Goal: Find contact information: Find contact information

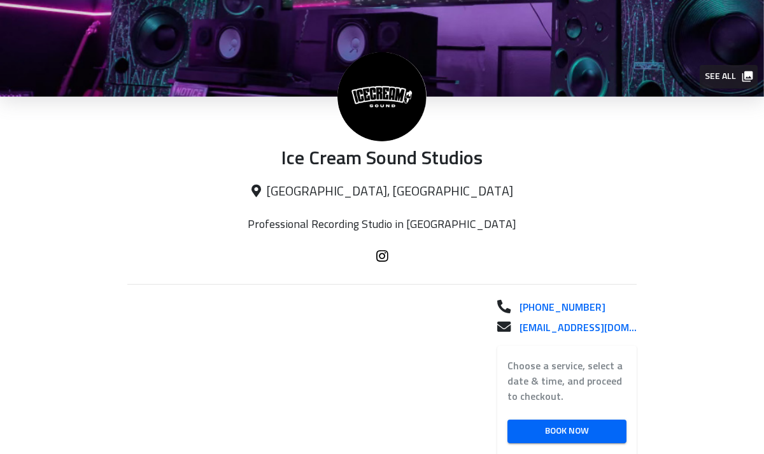
scroll to position [109, 0]
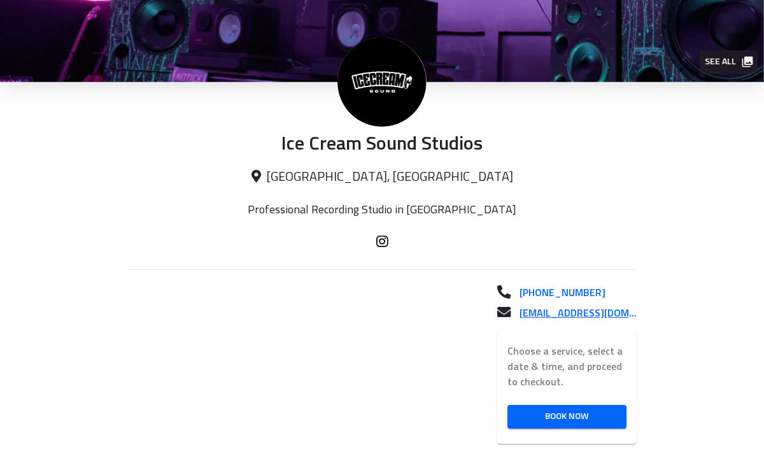
click at [546, 316] on p "[EMAIL_ADDRESS][DOMAIN_NAME]" at bounding box center [572, 312] width 127 height 15
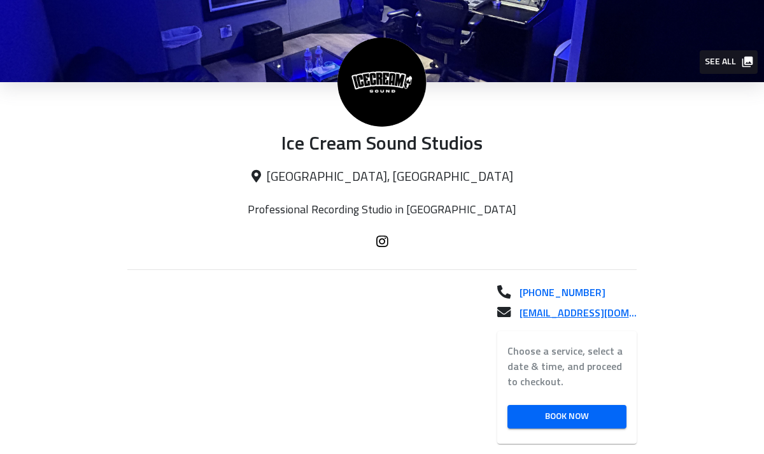
click at [531, 314] on p "[EMAIL_ADDRESS][DOMAIN_NAME]" at bounding box center [572, 312] width 127 height 15
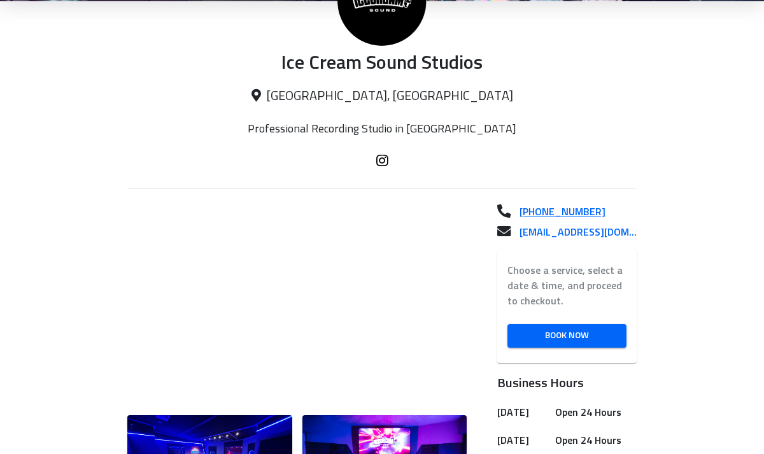
scroll to position [199, 0]
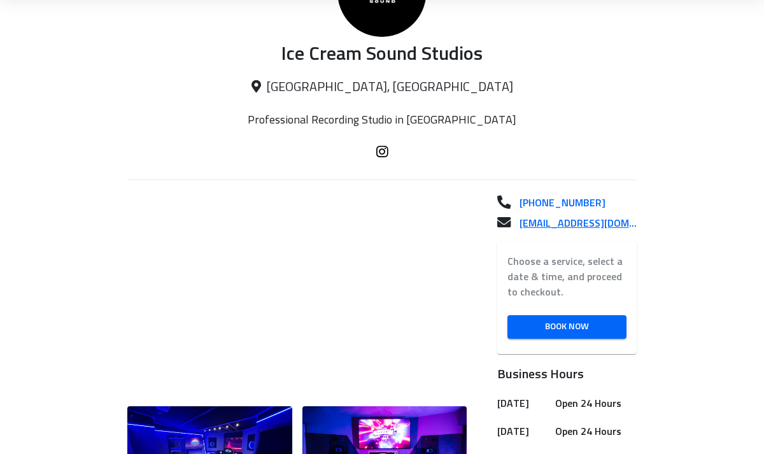
click at [539, 225] on p "[EMAIL_ADDRESS][DOMAIN_NAME]" at bounding box center [572, 223] width 127 height 15
click at [554, 225] on p "[EMAIL_ADDRESS][DOMAIN_NAME]" at bounding box center [572, 223] width 127 height 15
click at [556, 224] on p "[EMAIL_ADDRESS][DOMAIN_NAME]" at bounding box center [572, 223] width 127 height 15
click at [579, 223] on p "[EMAIL_ADDRESS][DOMAIN_NAME]" at bounding box center [572, 223] width 127 height 15
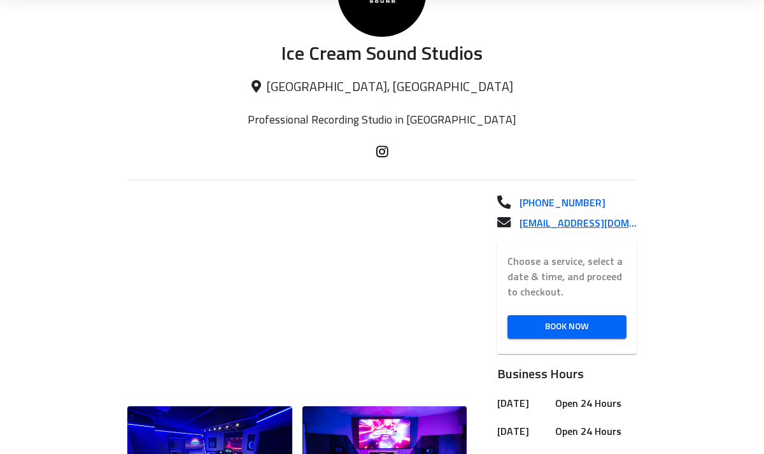
click at [579, 223] on p "[EMAIL_ADDRESS][DOMAIN_NAME]" at bounding box center [572, 223] width 127 height 15
